Goal: Task Accomplishment & Management: Use online tool/utility

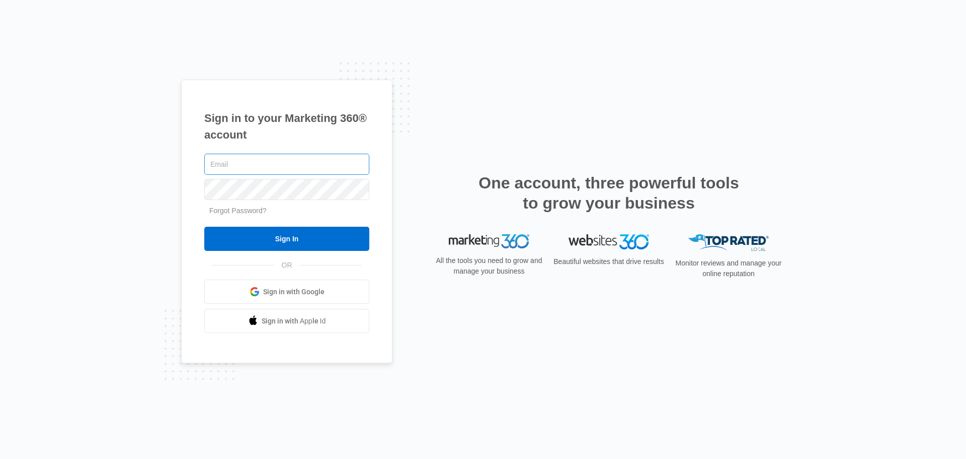
click at [248, 160] on input "text" at bounding box center [286, 164] width 165 height 21
type input "[EMAIL_ADDRESS][DOMAIN_NAME]"
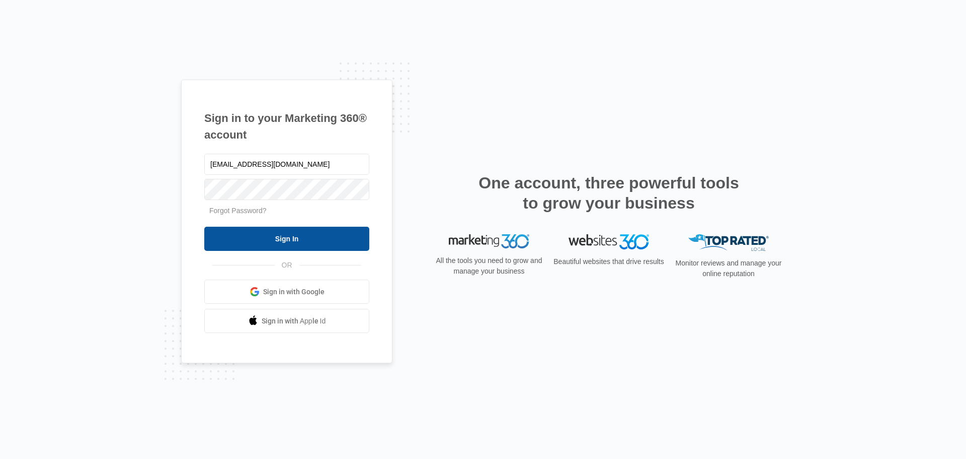
click at [318, 237] on input "Sign In" at bounding box center [286, 239] width 165 height 24
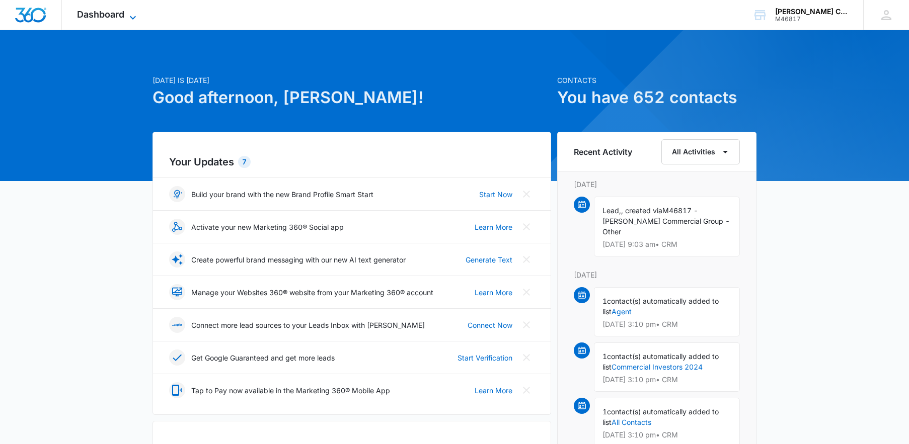
click at [124, 17] on span "Dashboard" at bounding box center [100, 14] width 47 height 11
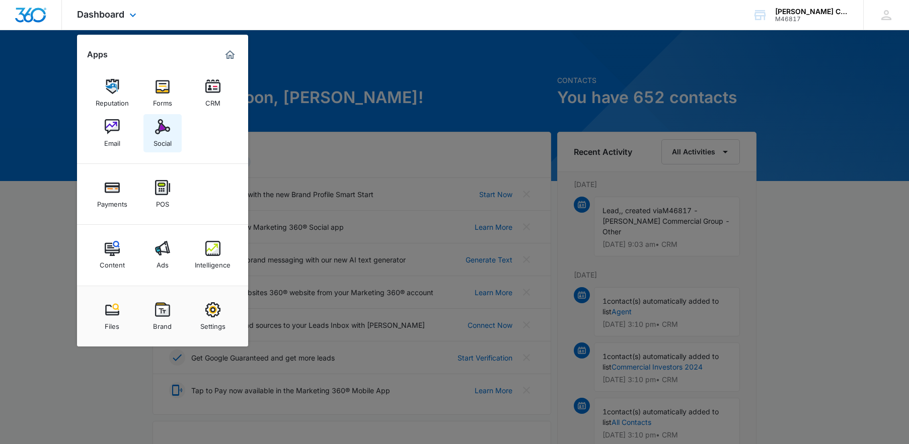
click at [170, 148] on link "Social" at bounding box center [162, 133] width 38 height 38
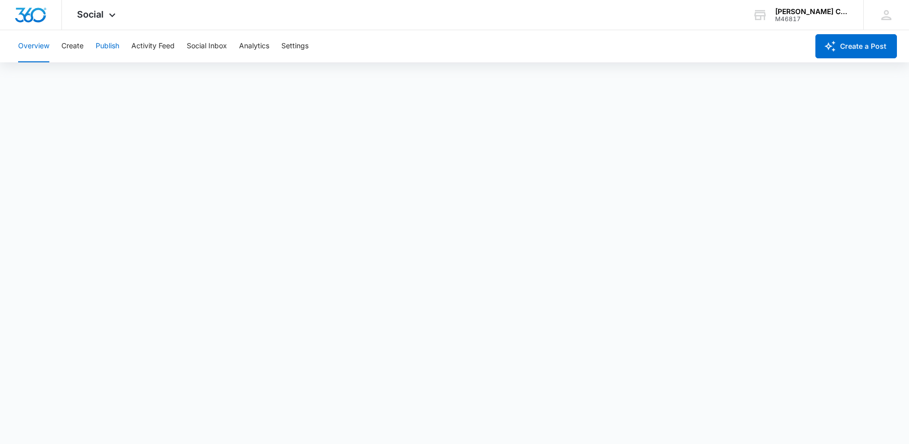
click at [103, 41] on button "Publish" at bounding box center [108, 46] width 24 height 32
